Goal: Find specific page/section: Find specific page/section

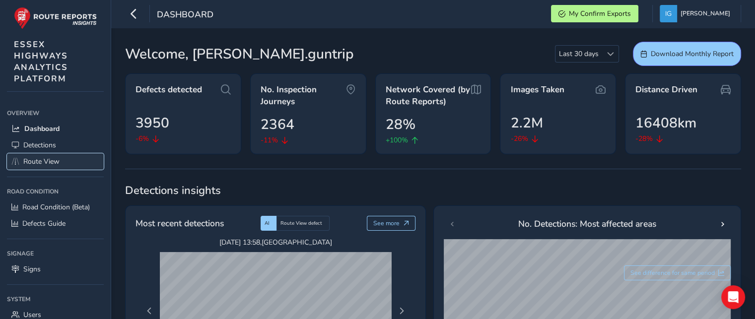
drag, startPoint x: 35, startPoint y: 160, endPoint x: 46, endPoint y: 148, distance: 15.8
click at [35, 160] on span "Route View" at bounding box center [41, 161] width 36 height 9
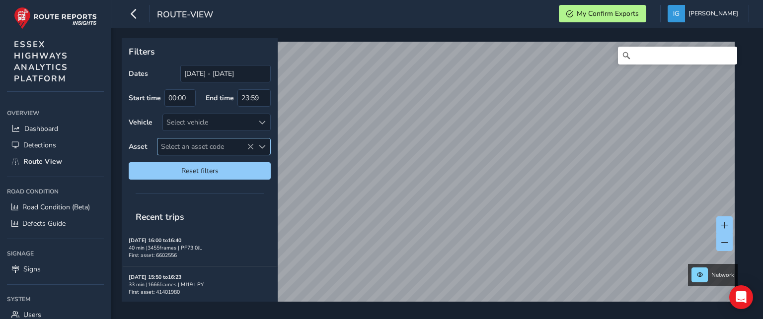
click at [259, 144] on span "Select an asset code" at bounding box center [262, 146] width 7 height 7
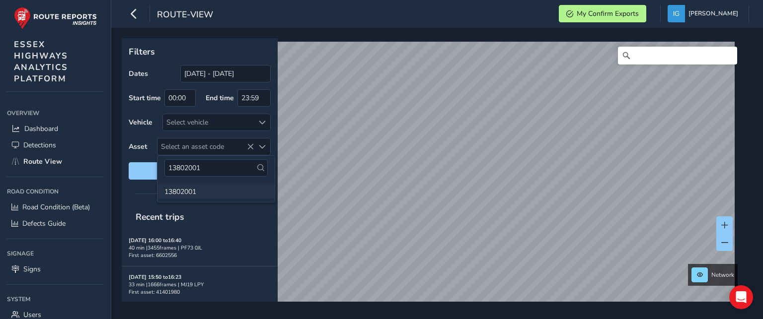
type input "13802001"
click at [180, 190] on li "13802001" at bounding box center [215, 191] width 117 height 15
